Goal: Browse casually: Explore the website without a specific task or goal

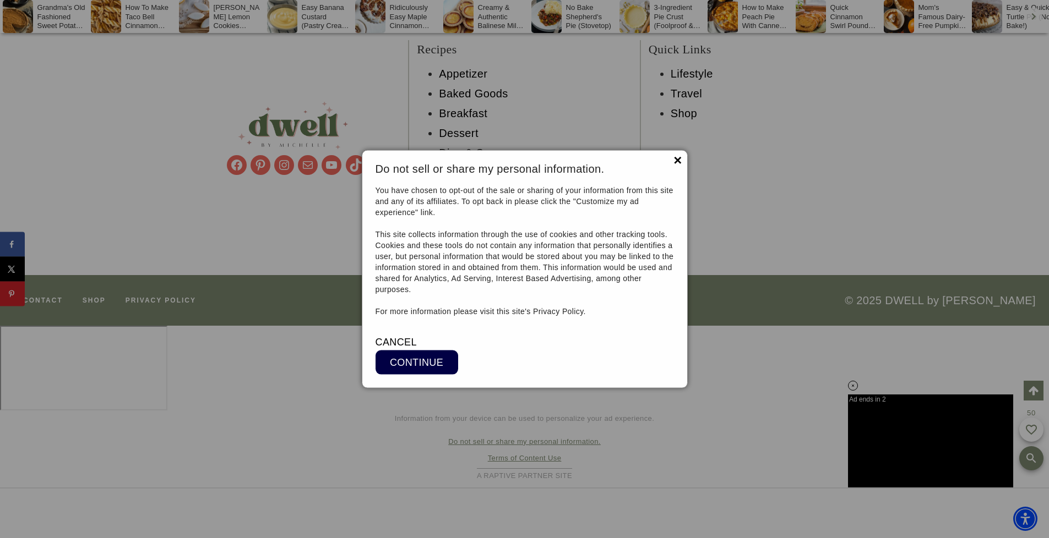
scroll to position [11491, 0]
